Goal: Information Seeking & Learning: Learn about a topic

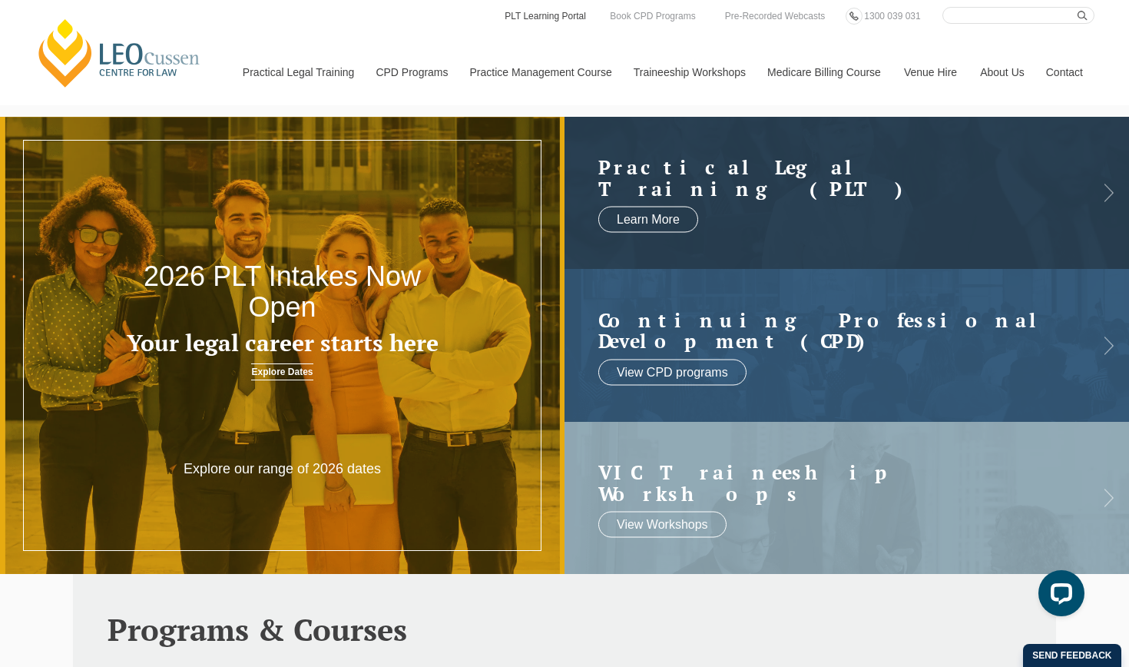
click at [544, 13] on link "PLT Learning Portal" at bounding box center [545, 16] width 84 height 17
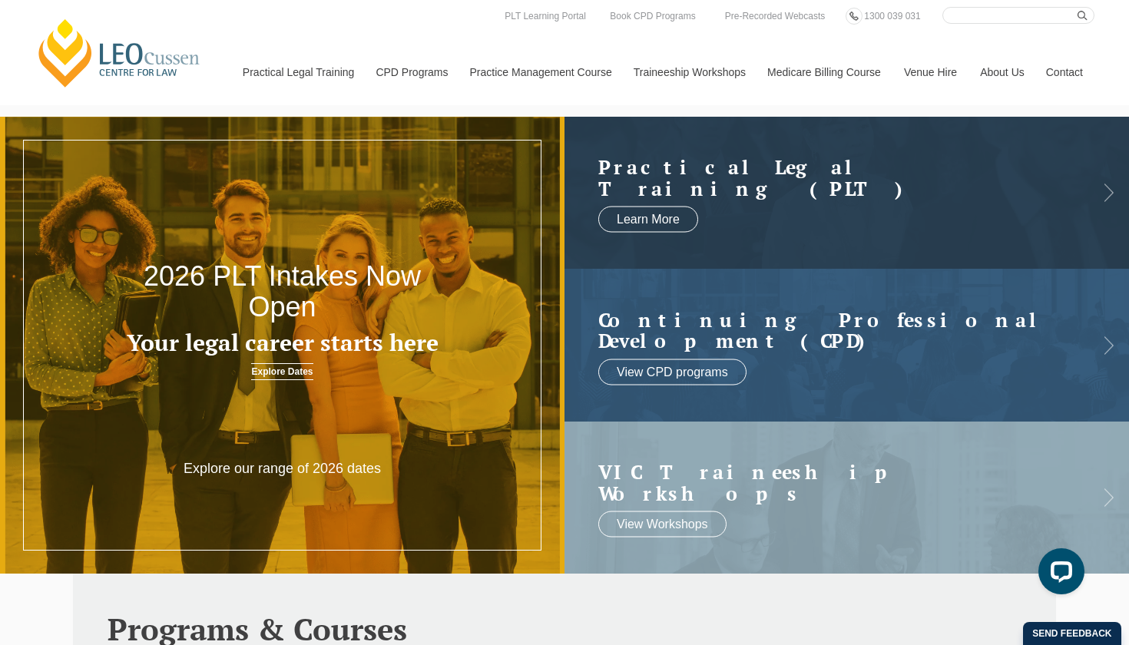
click at [314, 343] on h3 "Your legal career starts here" at bounding box center [282, 342] width 339 height 25
click at [290, 506] on div "Explore our range of 2026 dates" at bounding box center [282, 501] width 564 height 82
click at [289, 472] on p "Explore our range of 2026 dates" at bounding box center [283, 469] width 226 height 18
click at [293, 346] on h3 "Your legal career starts here" at bounding box center [282, 342] width 339 height 25
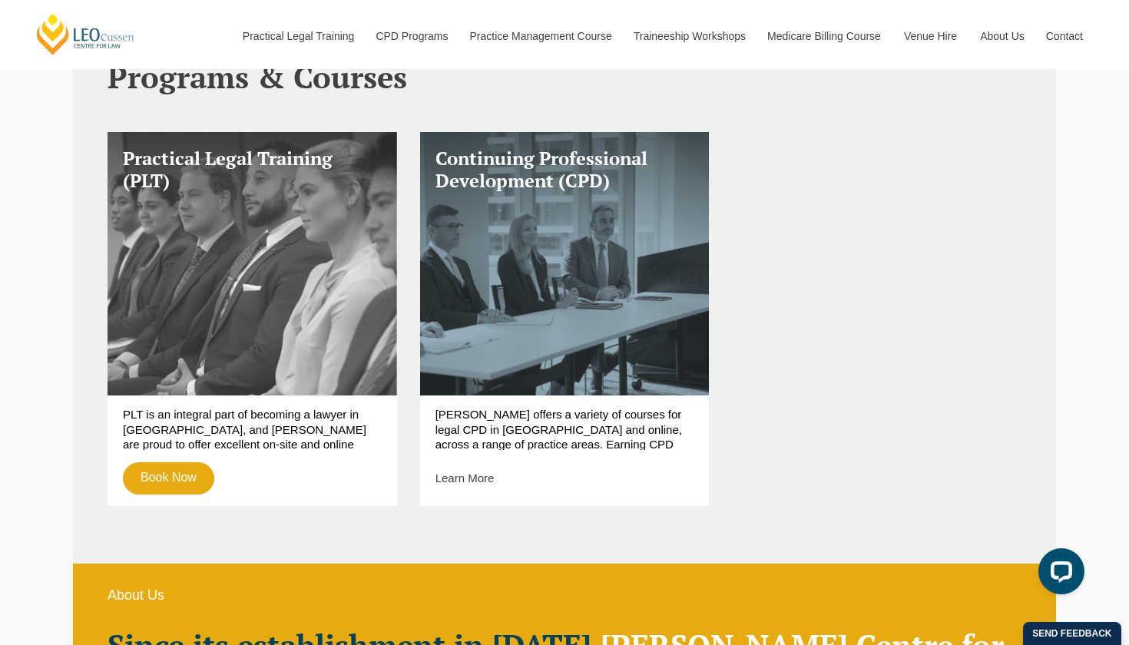
scroll to position [561, 0]
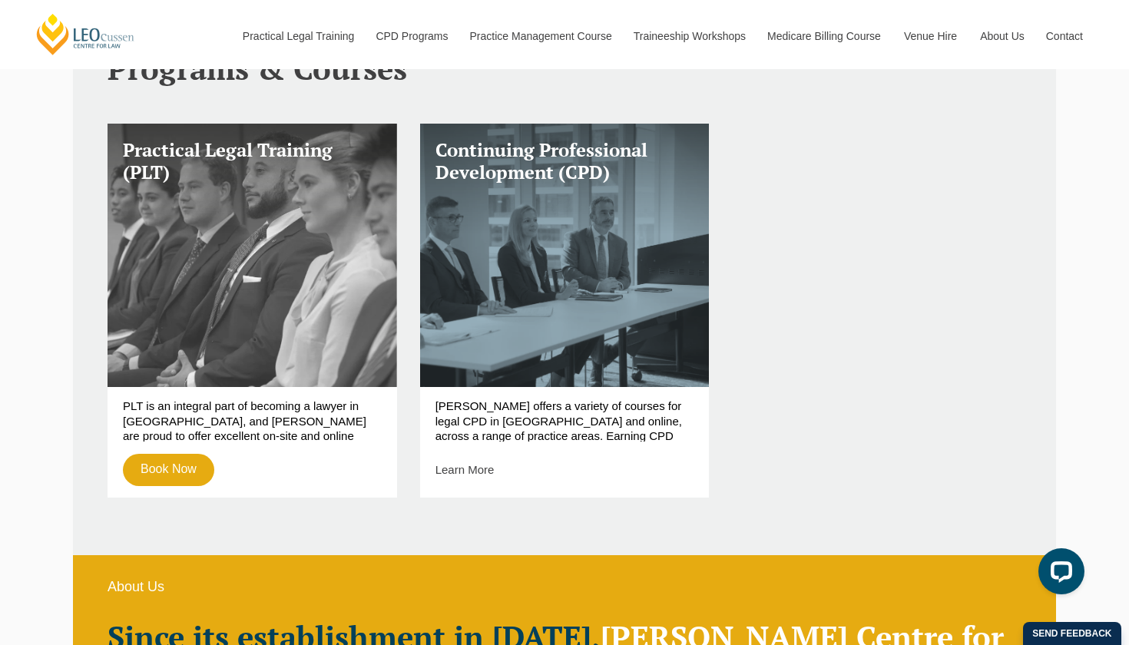
click at [286, 268] on link "Practical Legal Training (PLT)" at bounding box center [253, 255] width 290 height 263
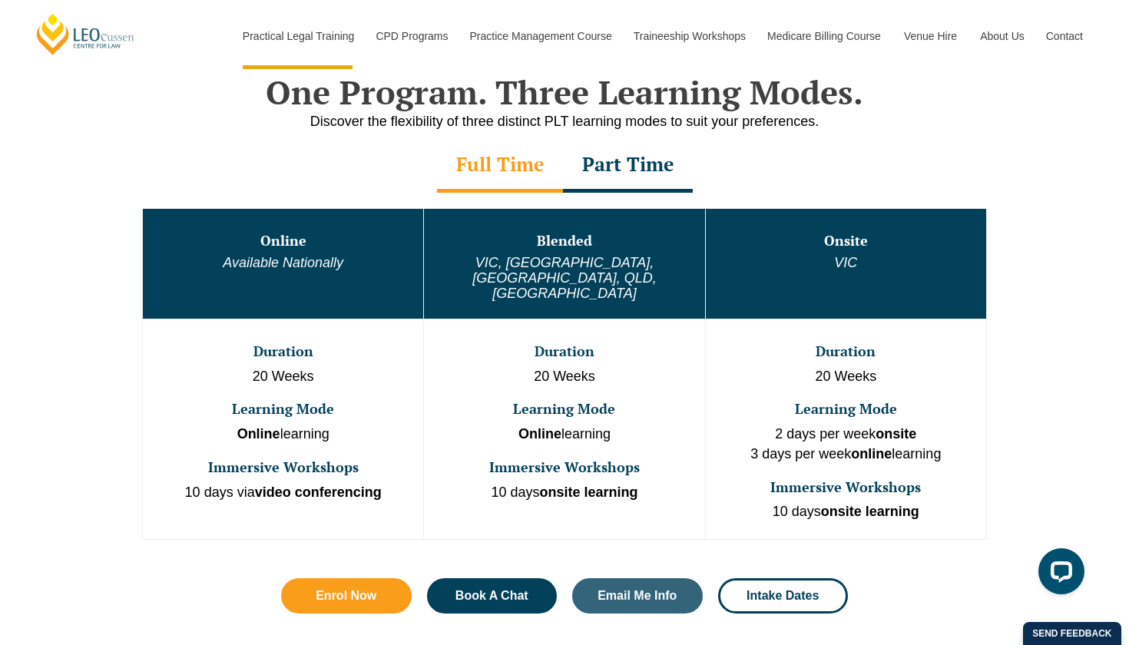
scroll to position [757, 0]
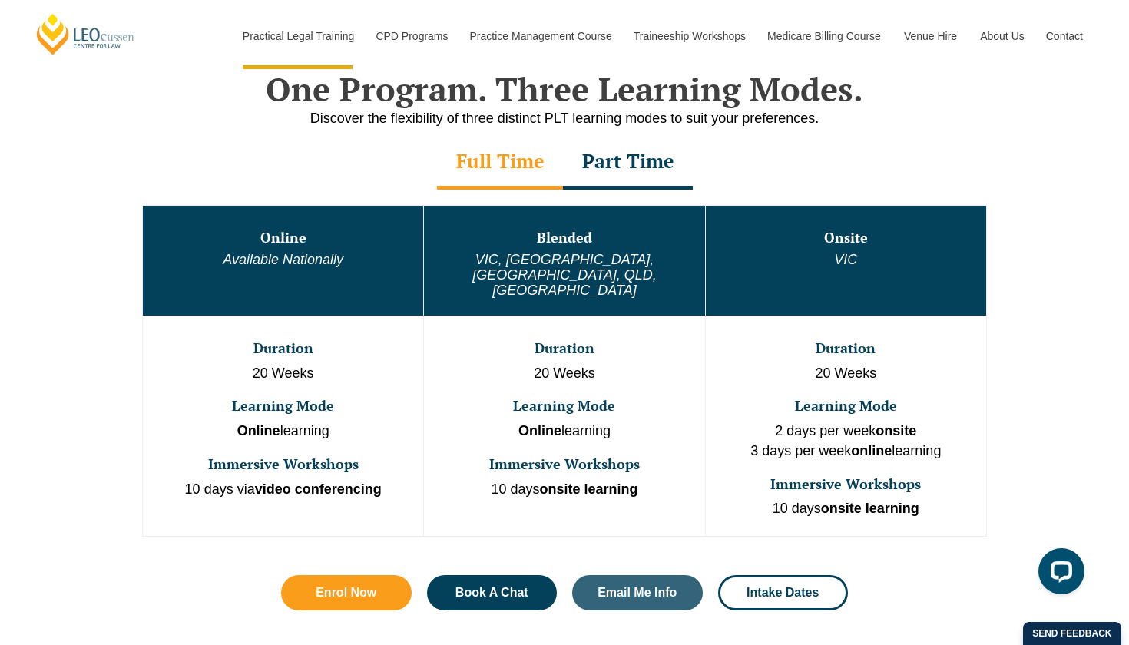
click at [642, 169] on div "Part Time" at bounding box center [628, 163] width 130 height 54
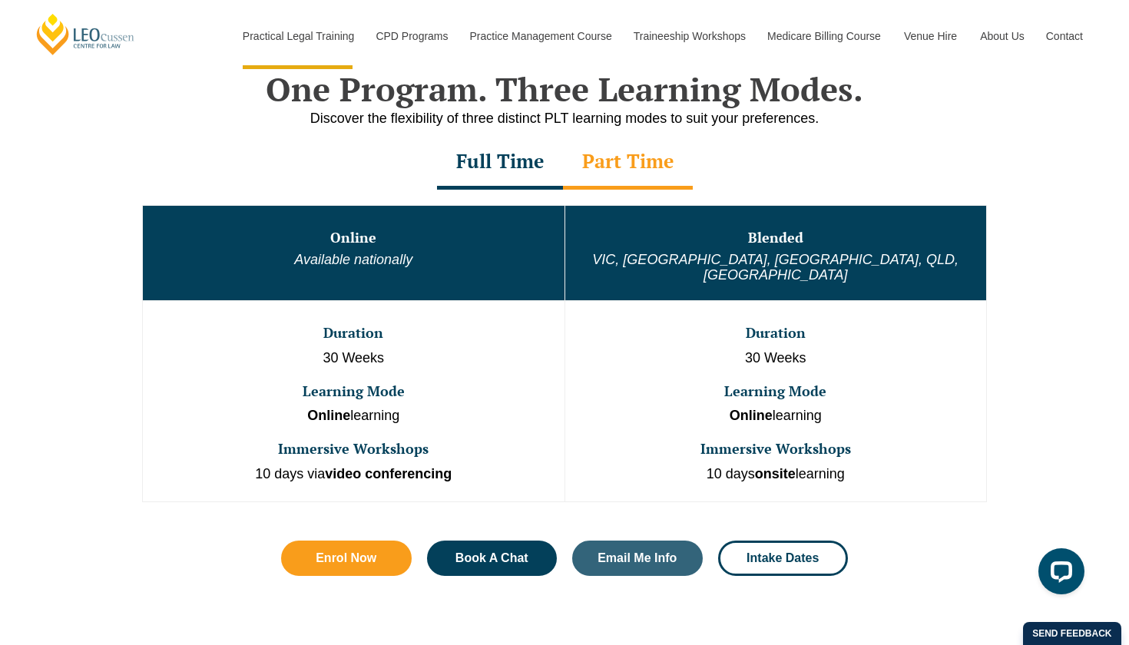
click at [491, 177] on div "Full Time" at bounding box center [500, 163] width 126 height 54
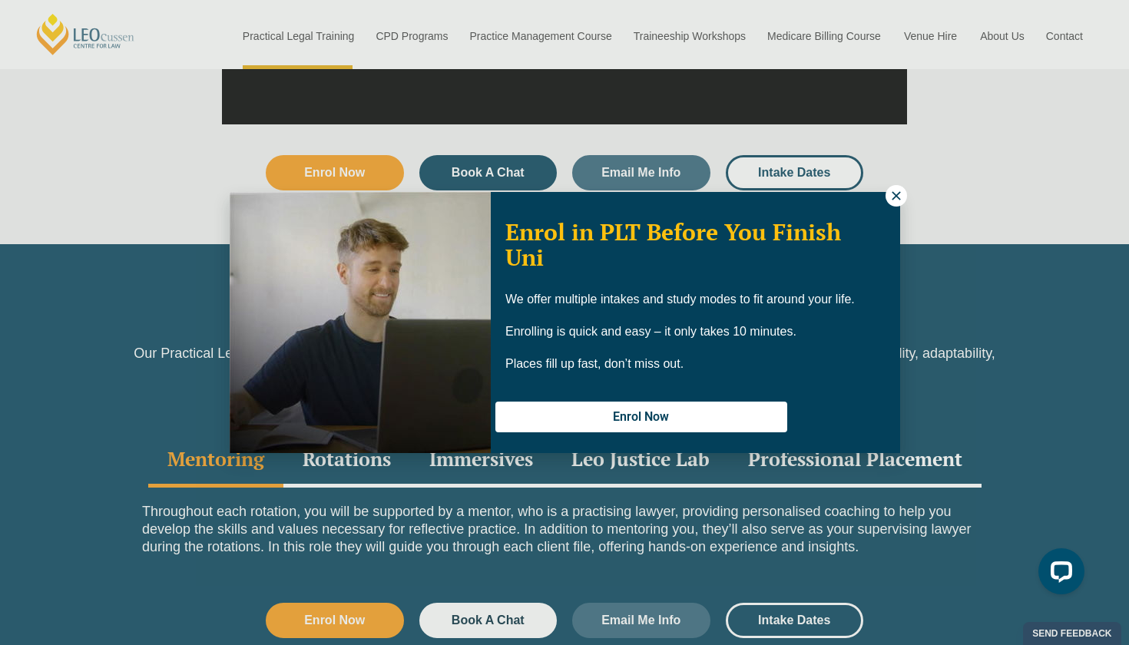
scroll to position [1944, 0]
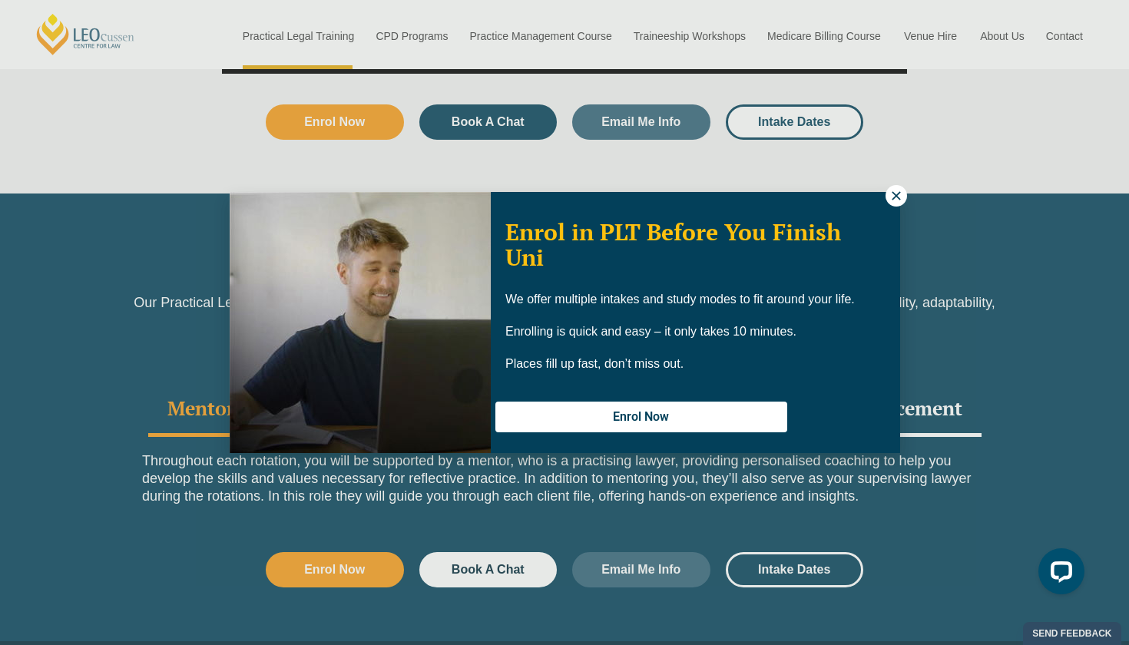
click at [889, 197] on icon at bounding box center [896, 196] width 14 height 14
